Goal: Find specific fact

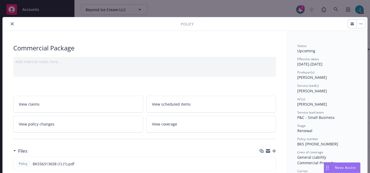
scroll to position [57, 0]
click at [11, 23] on icon "close" at bounding box center [12, 23] width 3 height 3
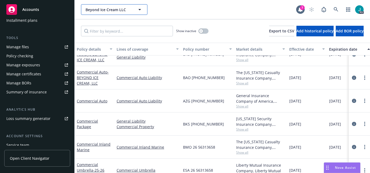
click at [95, 11] on span "Beyond Ice Cream LLC" at bounding box center [109, 10] width 46 height 6
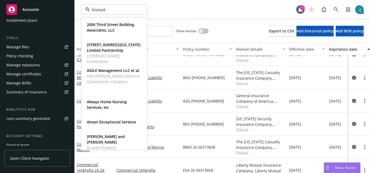
type input "biomade"
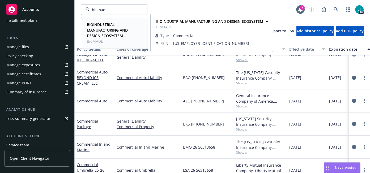
click at [97, 27] on strong "BIOINDUSTRIAL MANUFACTURING AND DESIGN ECOSYSTEM" at bounding box center [107, 30] width 41 height 16
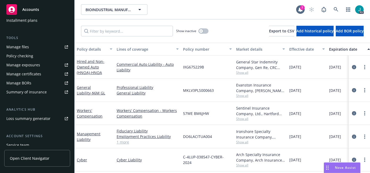
click at [199, 90] on span "MKLV3PLS000663" at bounding box center [198, 91] width 31 height 6
copy span "MKLV3PLS000663"
